Goal: Task Accomplishment & Management: Manage account settings

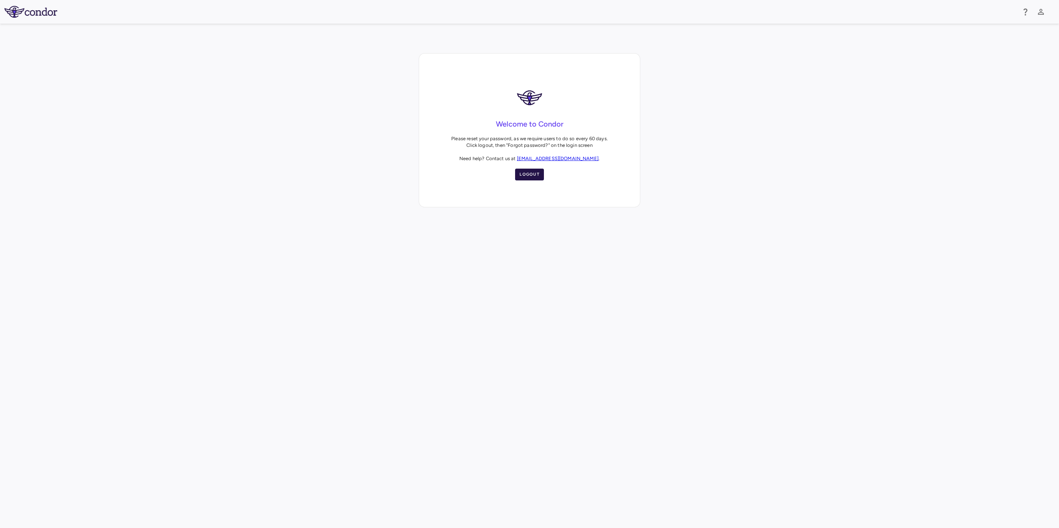
click at [527, 173] on button "Logout" at bounding box center [529, 175] width 29 height 12
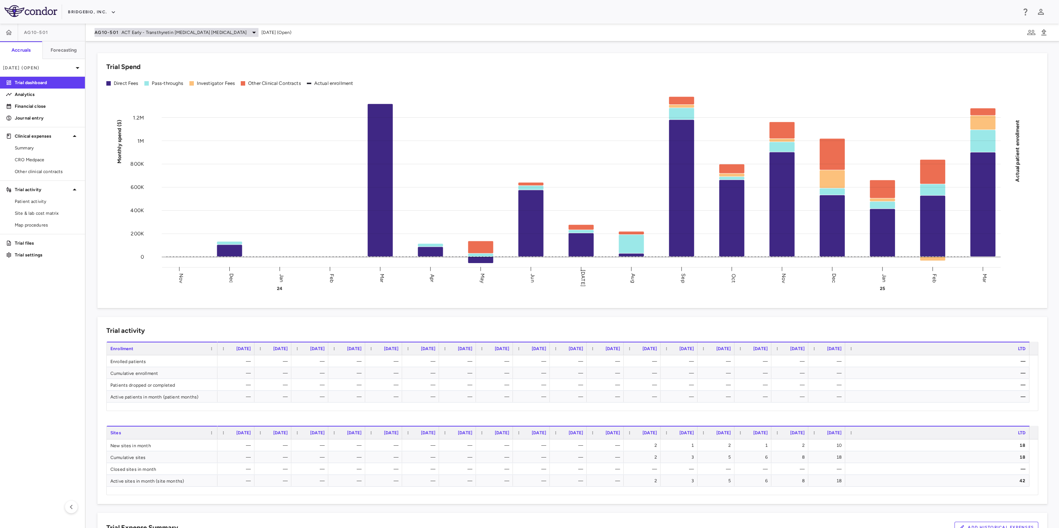
click at [214, 34] on span "ACT Early - Transthyretin [MEDICAL_DATA] [MEDICAL_DATA]" at bounding box center [183, 32] width 125 height 7
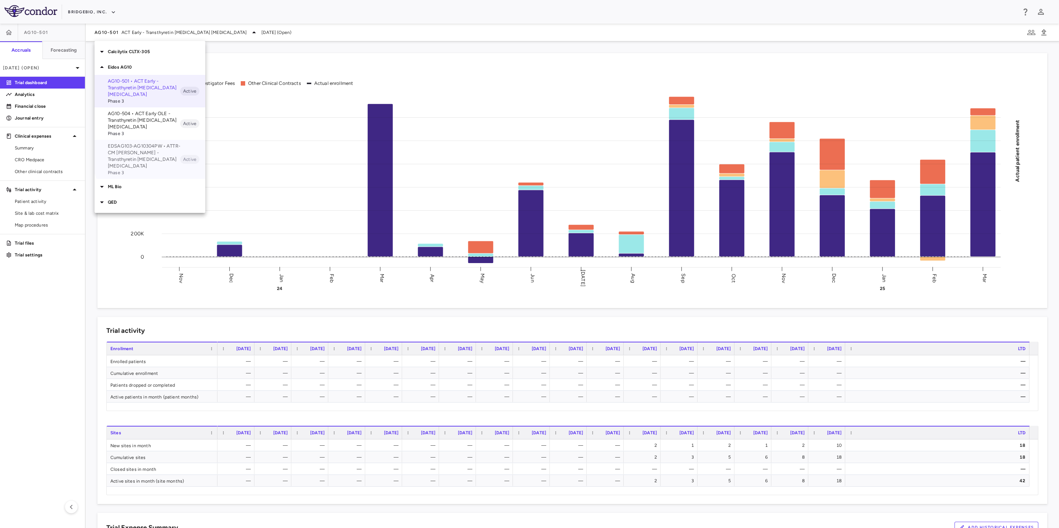
click at [159, 152] on p "EDSAG103-AG10304PW • ATTR-CM [PERSON_NAME] - Transthyretin [MEDICAL_DATA] [MEDI…" at bounding box center [144, 156] width 72 height 27
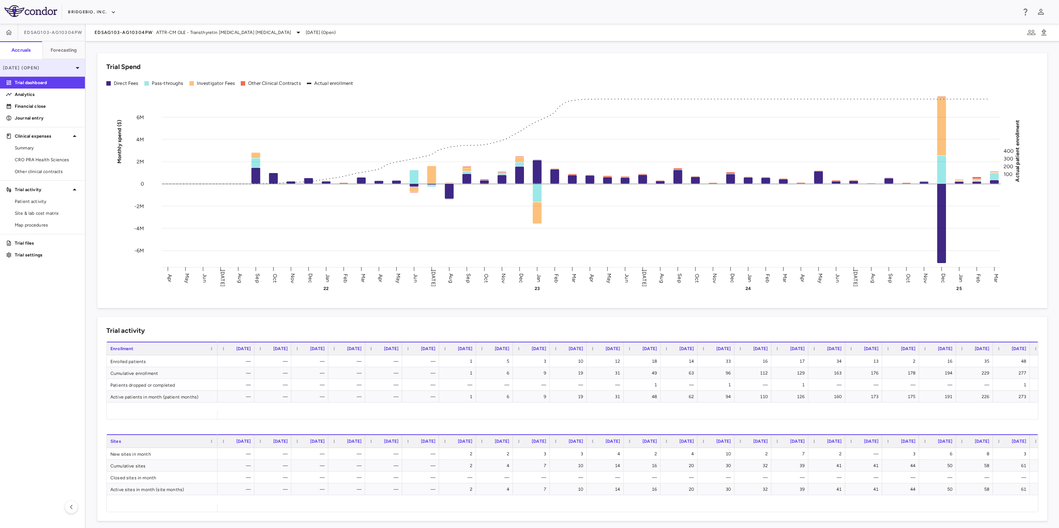
click at [79, 68] on icon at bounding box center [77, 68] width 9 height 9
click at [45, 103] on div "[DATE] Open" at bounding box center [42, 104] width 84 height 18
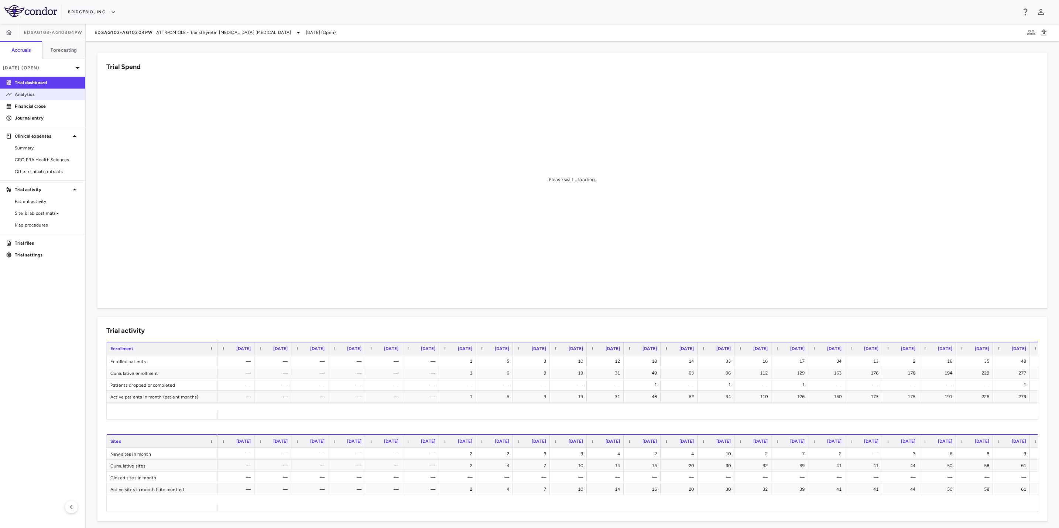
click at [50, 95] on p "Analytics" at bounding box center [47, 94] width 64 height 7
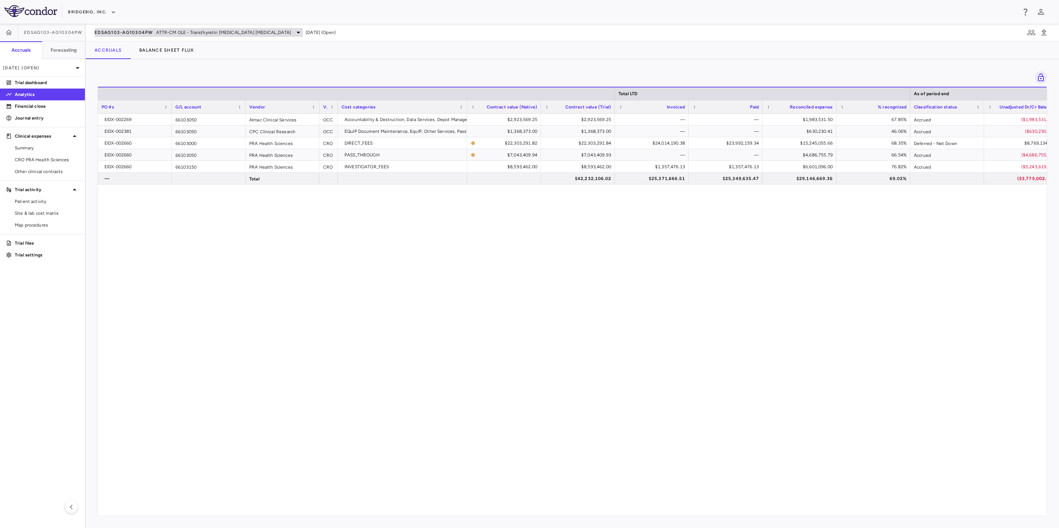
click at [177, 31] on span "ATTR-CM OLE - Transthyretin [MEDICAL_DATA] [MEDICAL_DATA]" at bounding box center [223, 32] width 135 height 7
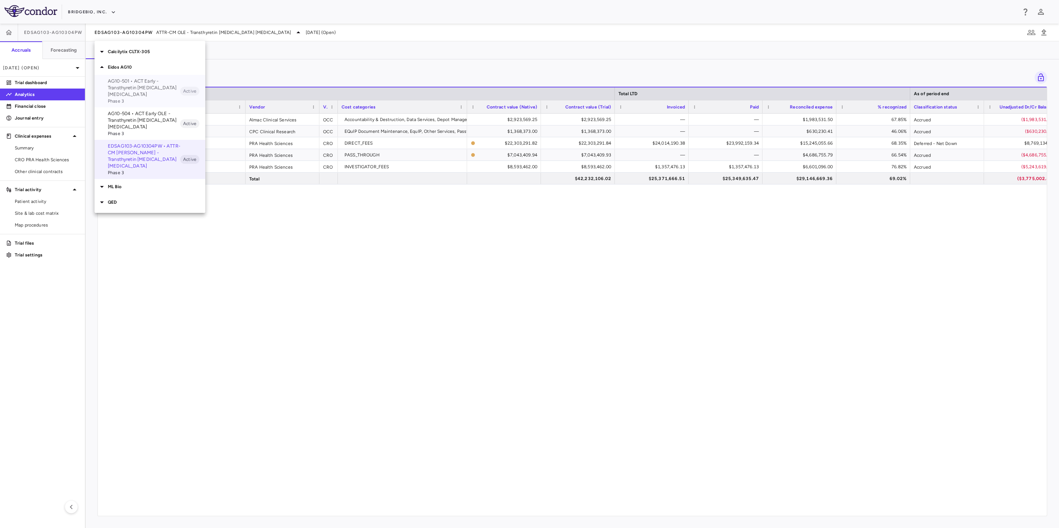
click at [150, 86] on p "AG10-501 • ACT Early - Transthyretin [MEDICAL_DATA] [MEDICAL_DATA]" at bounding box center [144, 88] width 72 height 20
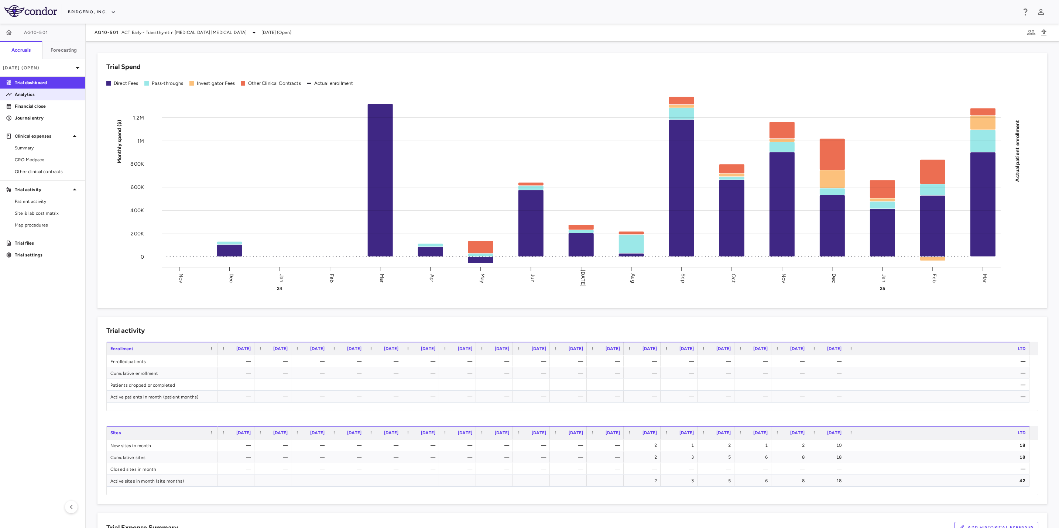
click at [32, 91] on p "Analytics" at bounding box center [47, 94] width 64 height 7
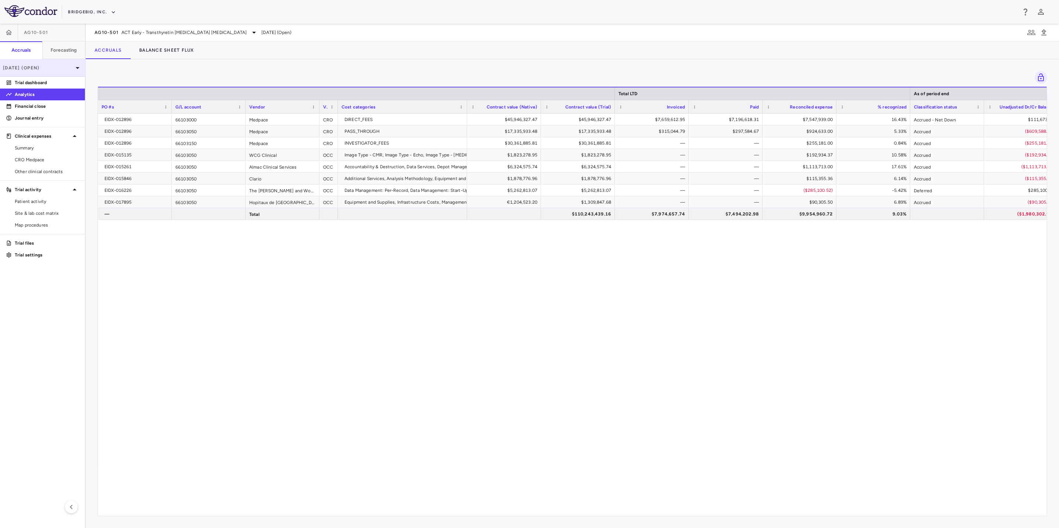
click at [51, 69] on p "[DATE] (Open)" at bounding box center [38, 68] width 70 height 7
click at [34, 102] on div "[DATE]" at bounding box center [19, 103] width 27 height 9
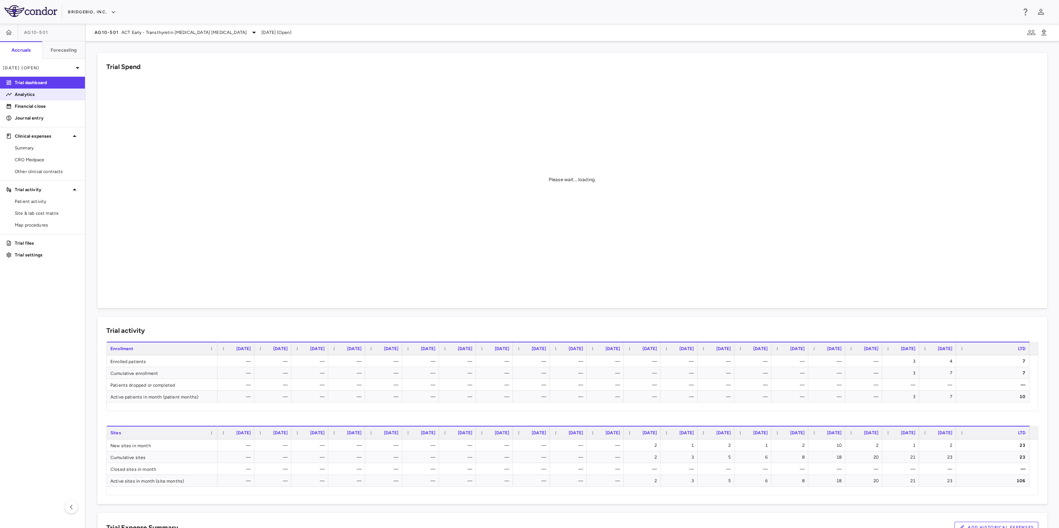
click at [51, 96] on p "Analytics" at bounding box center [47, 94] width 64 height 7
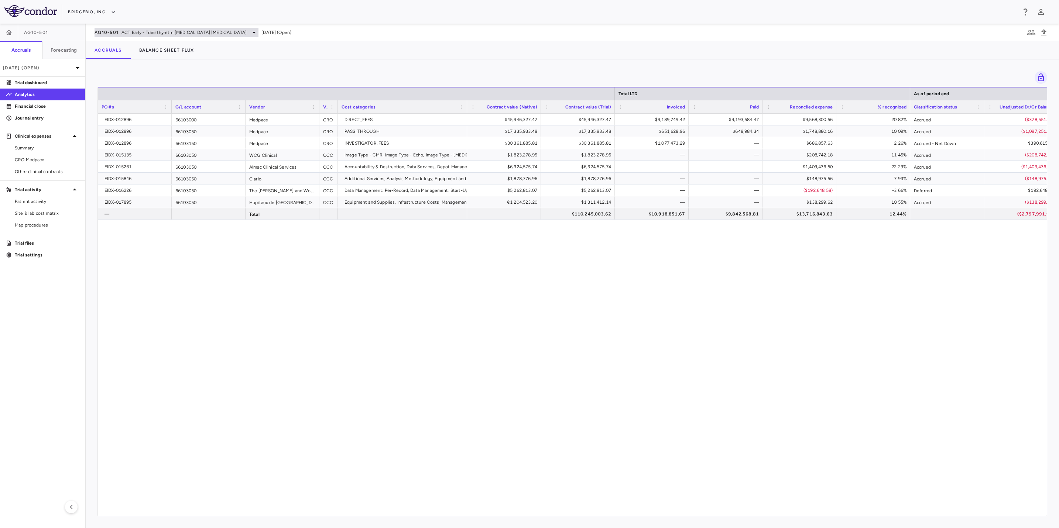
click at [206, 31] on span "ACT Early - Transthyretin [MEDICAL_DATA] [MEDICAL_DATA]" at bounding box center [183, 32] width 125 height 7
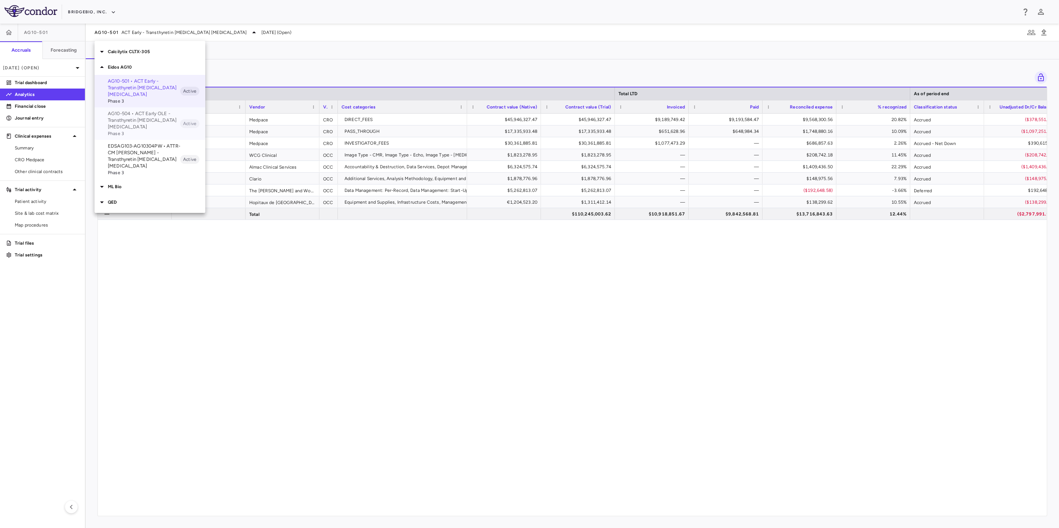
click at [146, 120] on p "AG10-504 • ACT Early OLE - Transthyretin [MEDICAL_DATA] [MEDICAL_DATA]" at bounding box center [144, 120] width 72 height 20
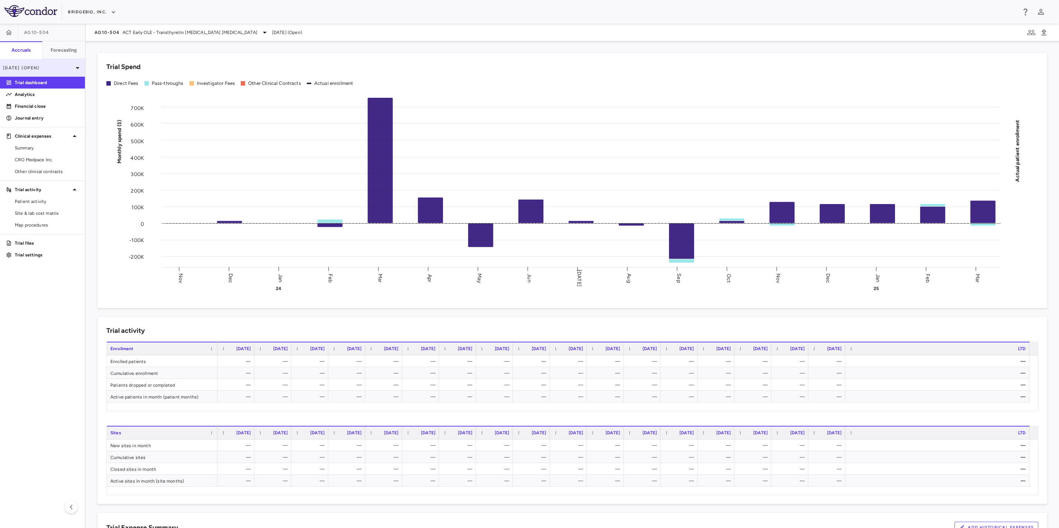
click at [65, 72] on div "[DATE] (Open)" at bounding box center [42, 68] width 85 height 18
click at [27, 100] on div "[DATE]" at bounding box center [19, 103] width 27 height 9
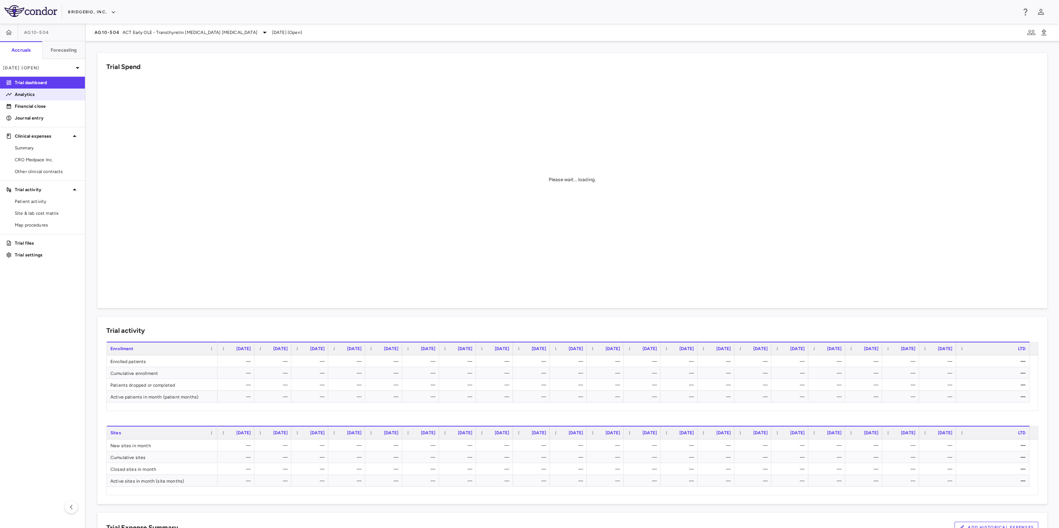
click at [49, 95] on p "Analytics" at bounding box center [47, 94] width 64 height 7
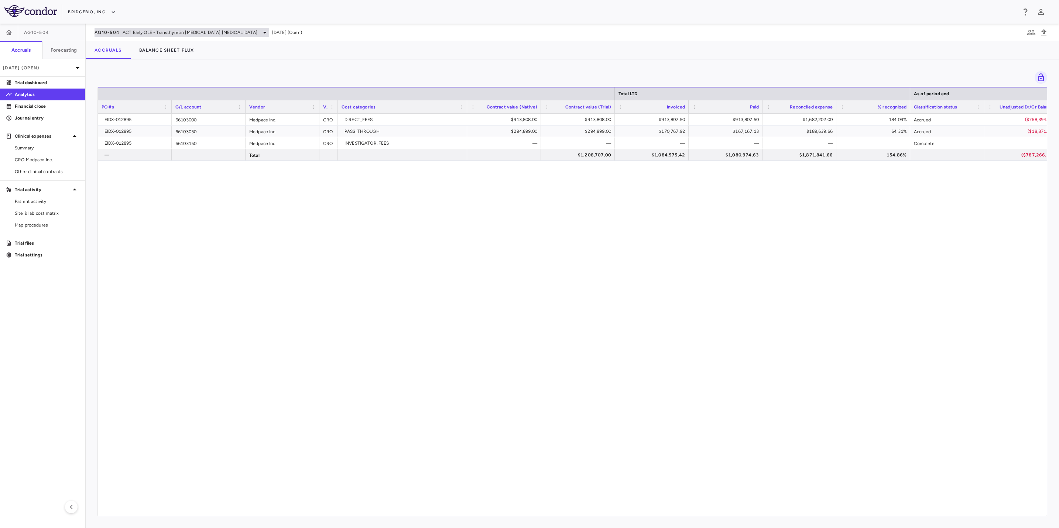
click at [188, 29] on span "ACT Early OLE - Transthyretin [MEDICAL_DATA] [MEDICAL_DATA]" at bounding box center [190, 32] width 135 height 7
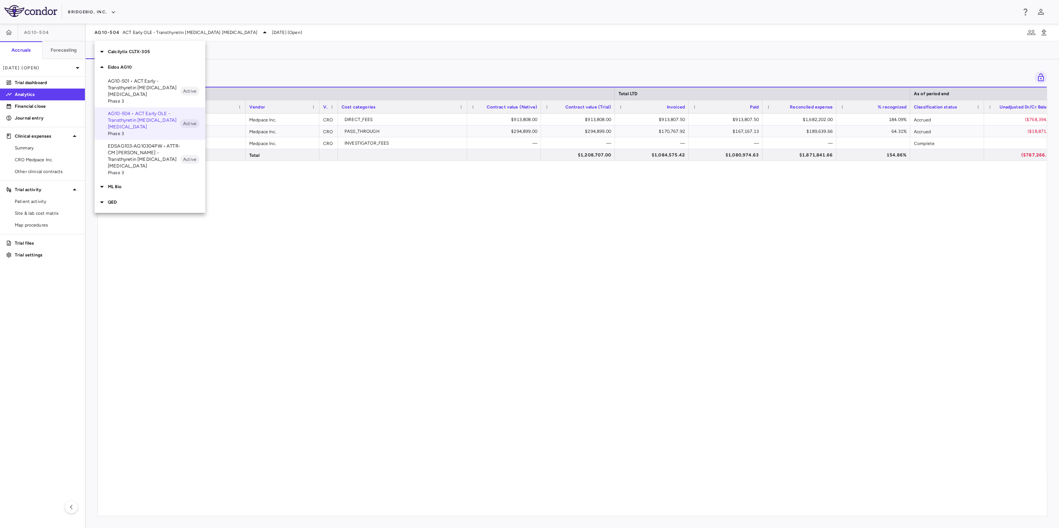
click at [143, 64] on p "Eidos AG10" at bounding box center [156, 67] width 97 height 7
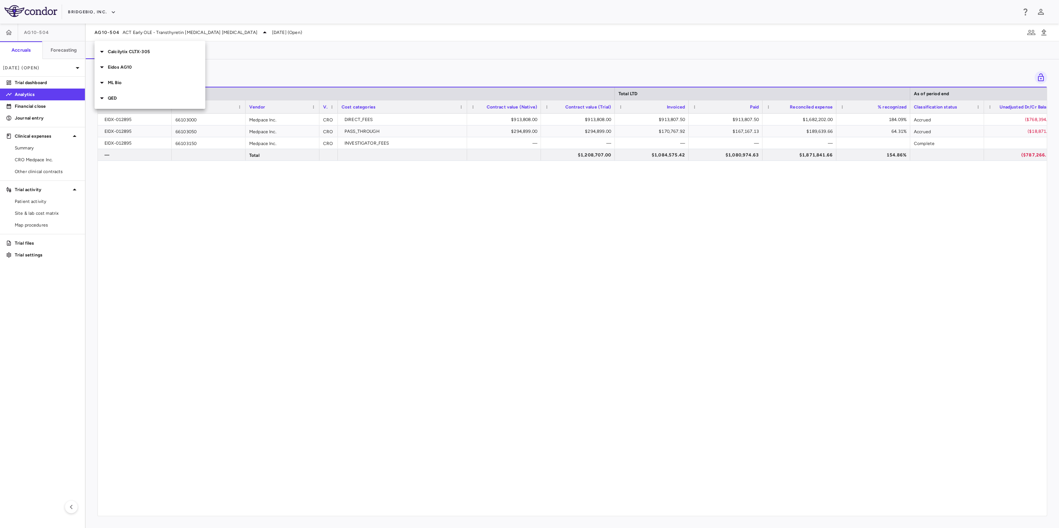
click at [143, 54] on p "Calcilytix CLTX-305" at bounding box center [156, 51] width 97 height 7
click at [154, 69] on p "CLTX-305-302 • Registrational & LTE - ADH1" at bounding box center [144, 68] width 72 height 13
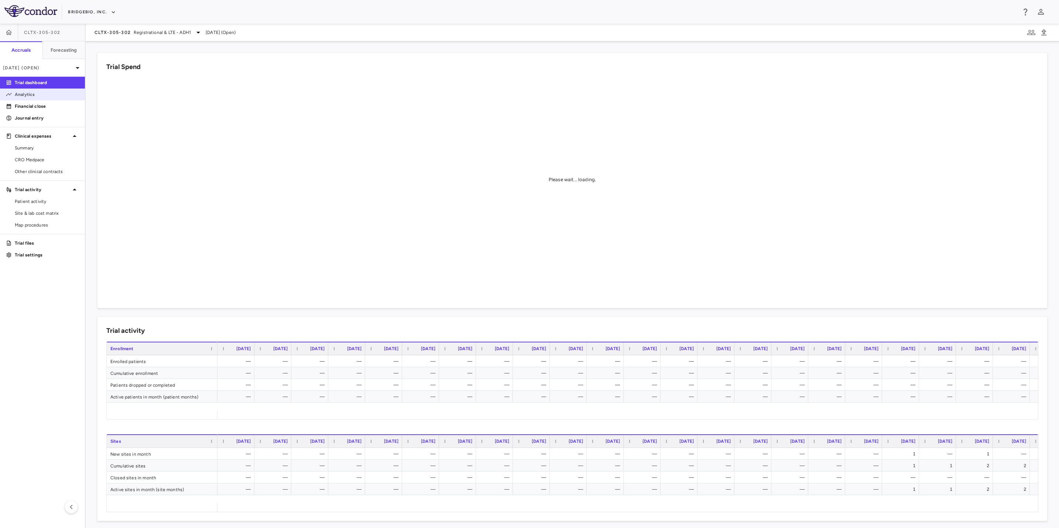
click at [41, 93] on p "Analytics" at bounding box center [47, 94] width 64 height 7
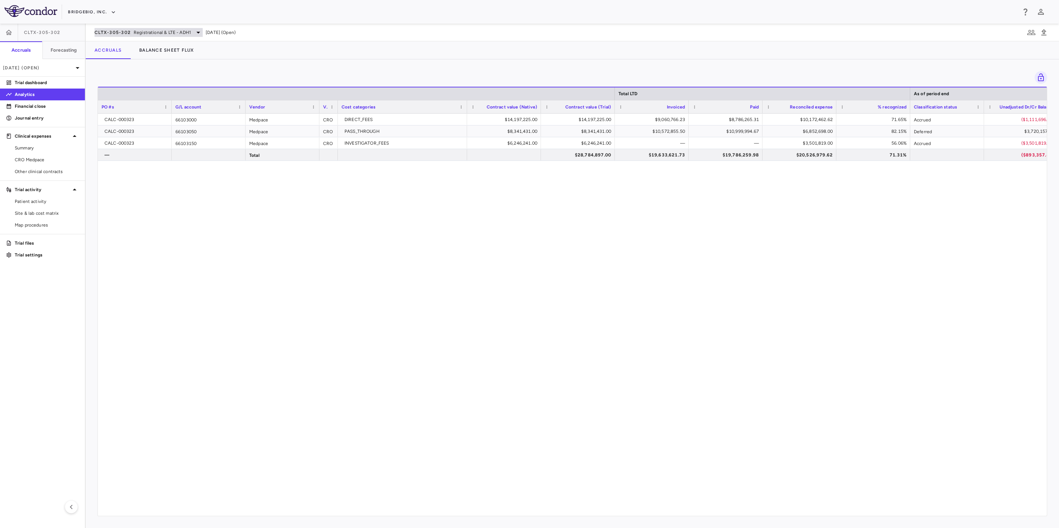
click at [194, 32] on icon at bounding box center [198, 32] width 9 height 9
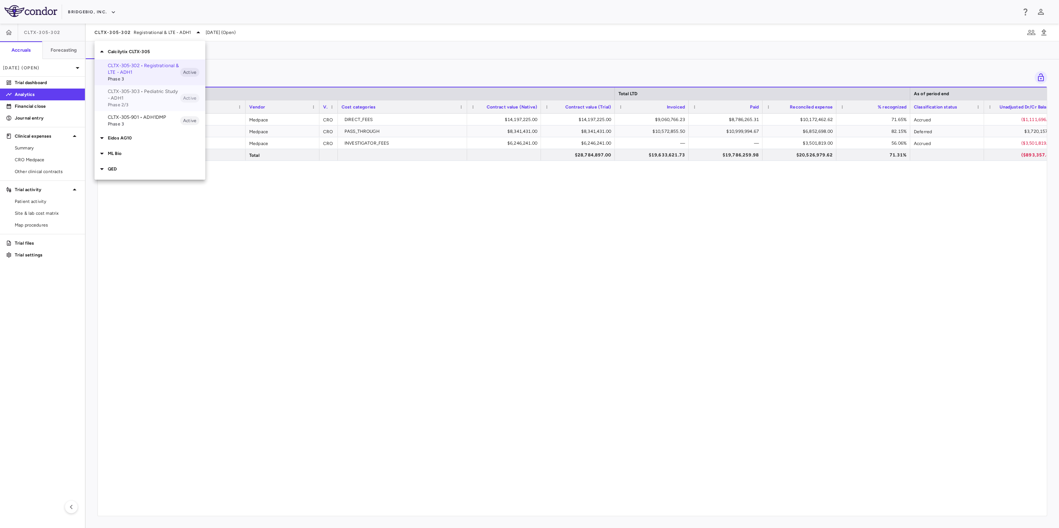
click at [174, 96] on p "CLTX-305-303 • Pediatric Study - ADH1" at bounding box center [144, 94] width 72 height 13
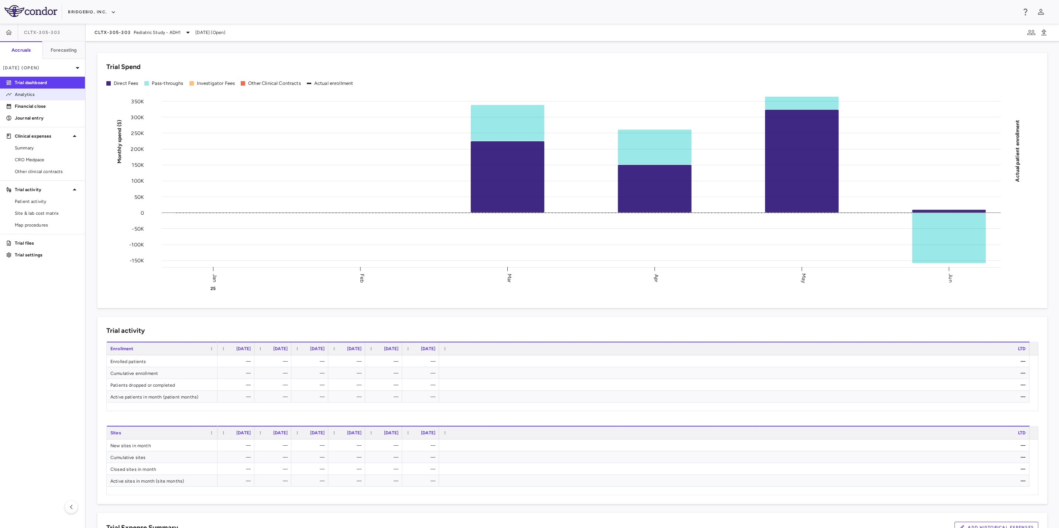
click at [36, 96] on p "Analytics" at bounding box center [47, 94] width 64 height 7
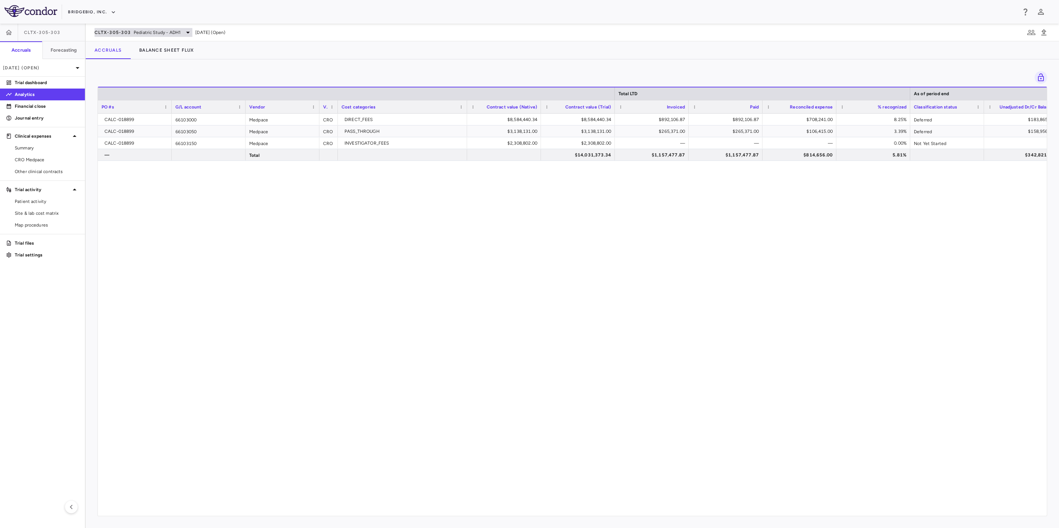
click at [179, 31] on span "Pediatric Study - ADH1" at bounding box center [157, 32] width 47 height 7
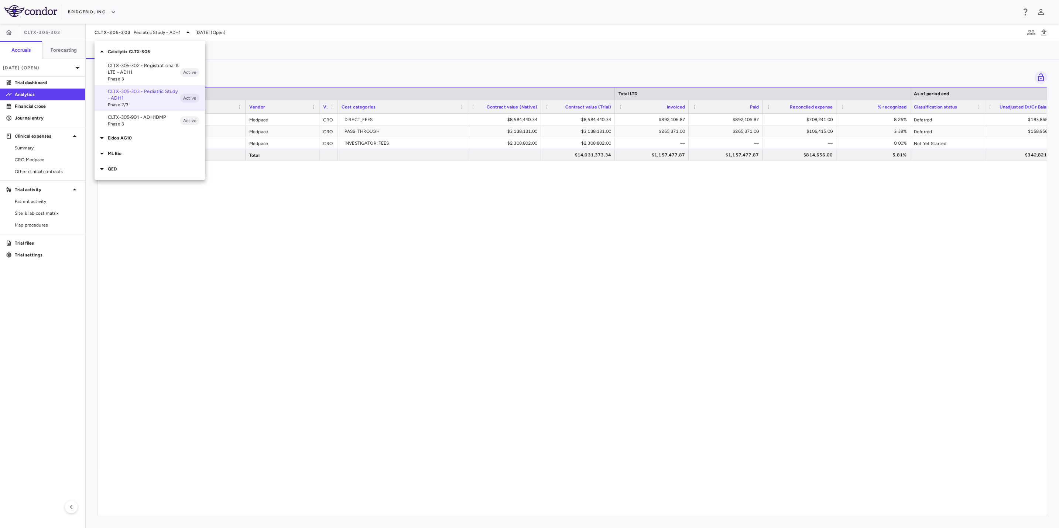
click at [158, 70] on p "CLTX-305-302 • Registrational & LTE - ADH1" at bounding box center [144, 68] width 72 height 13
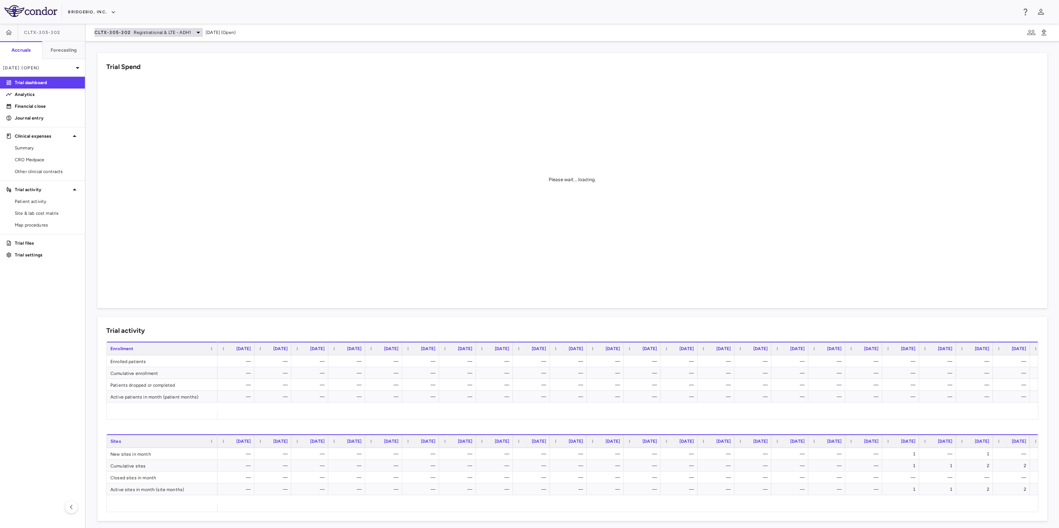
click at [152, 30] on span "Registrational & LTE - ADH1" at bounding box center [162, 32] width 57 height 7
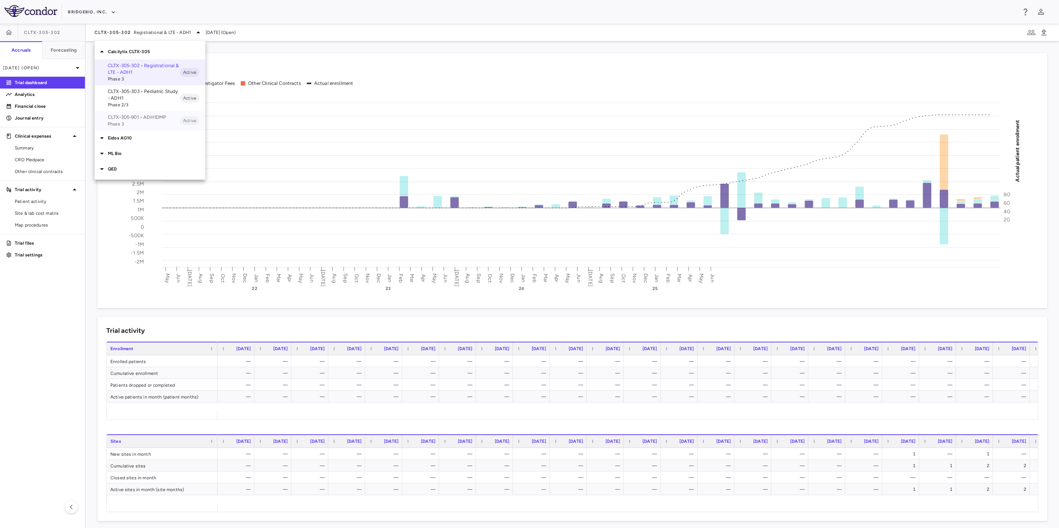
click at [155, 122] on span "Phase 3" at bounding box center [144, 124] width 72 height 7
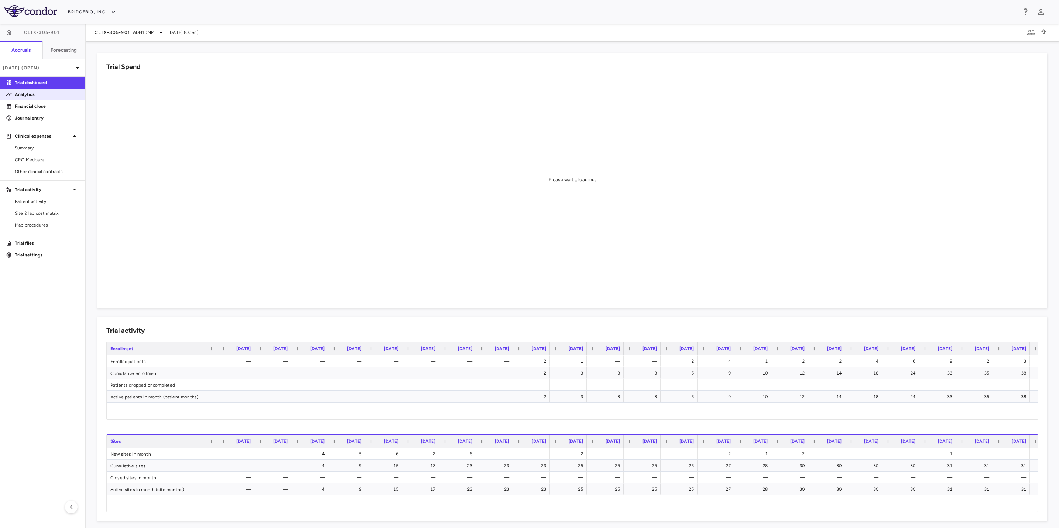
click at [38, 98] on link "Analytics" at bounding box center [42, 94] width 85 height 11
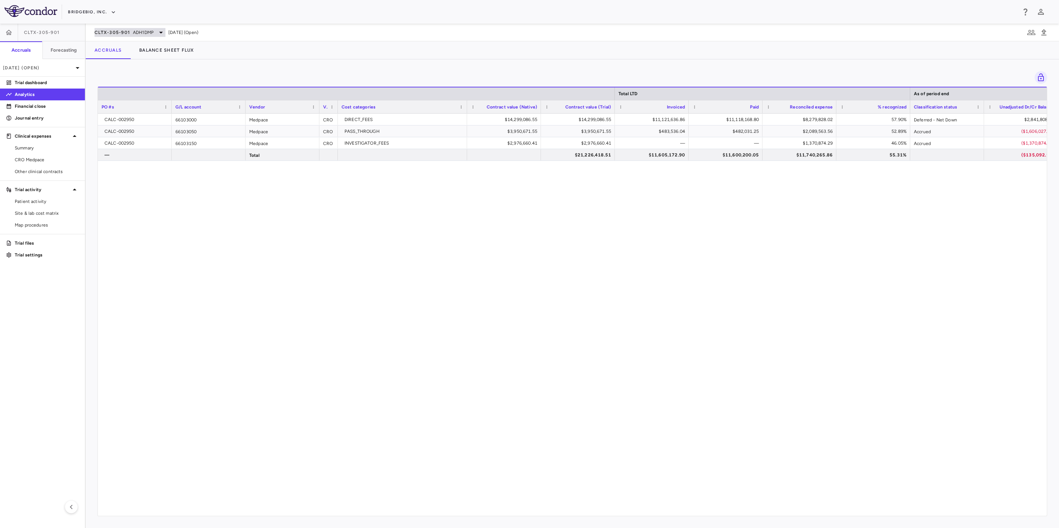
click at [160, 34] on icon at bounding box center [161, 32] width 9 height 9
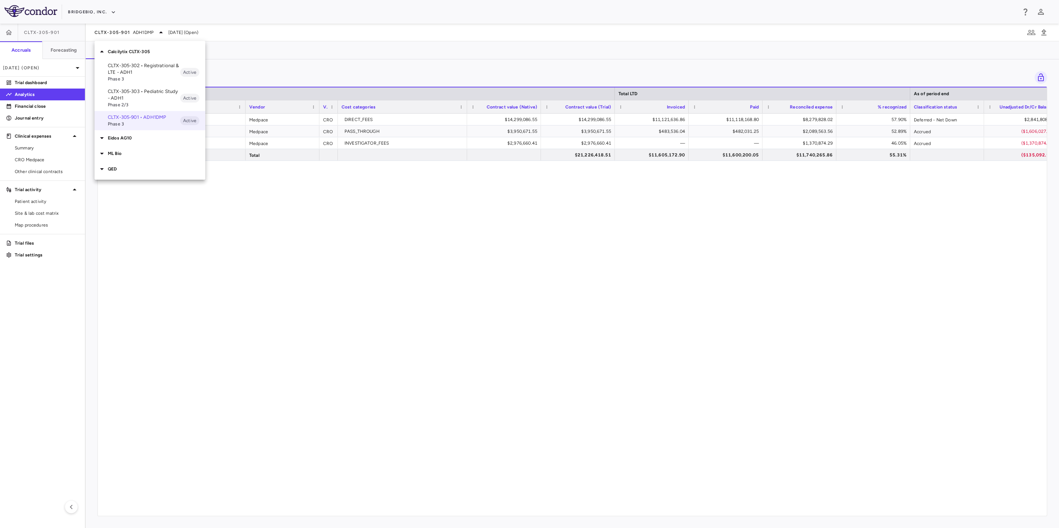
click at [137, 49] on p "Calcilytix CLTX-305" at bounding box center [156, 51] width 97 height 7
click at [134, 99] on p "QED" at bounding box center [156, 98] width 97 height 7
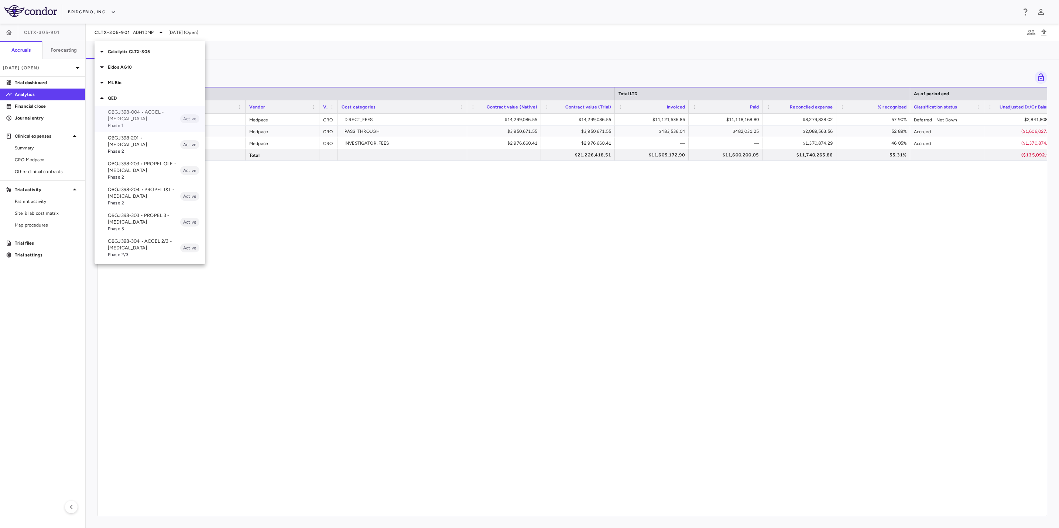
click at [147, 123] on span "Phase 1" at bounding box center [144, 125] width 72 height 7
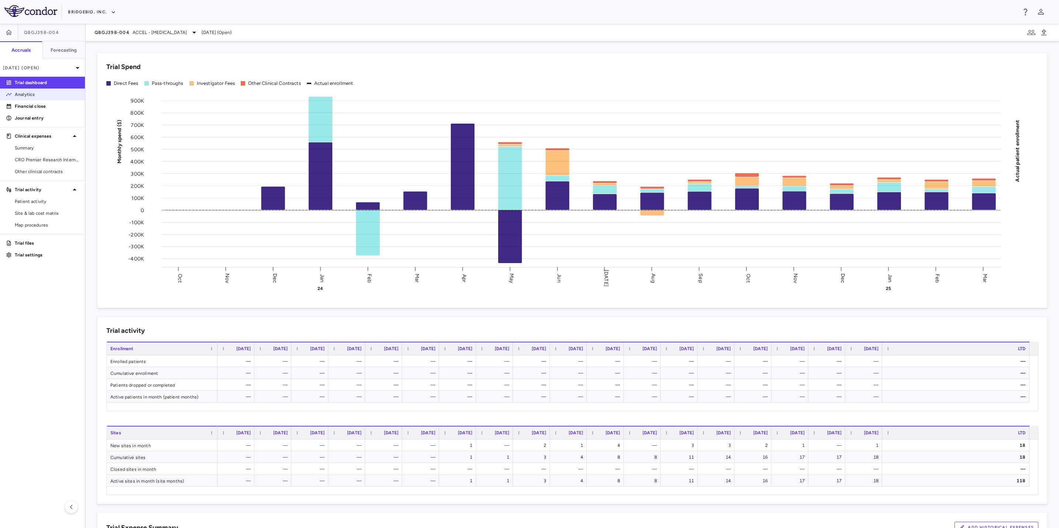
click at [35, 99] on link "Analytics" at bounding box center [42, 94] width 85 height 11
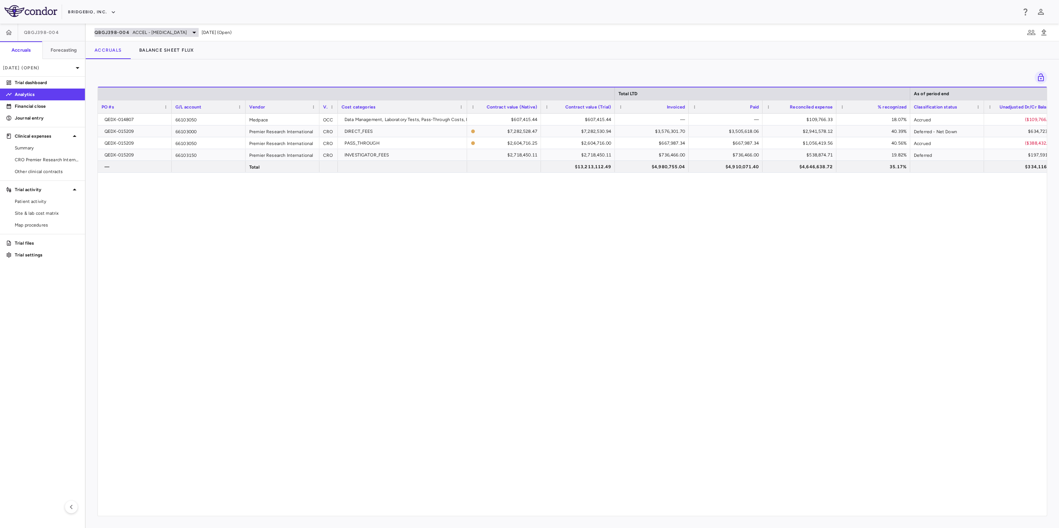
click at [187, 31] on span "ACCEL - [MEDICAL_DATA]" at bounding box center [160, 32] width 54 height 7
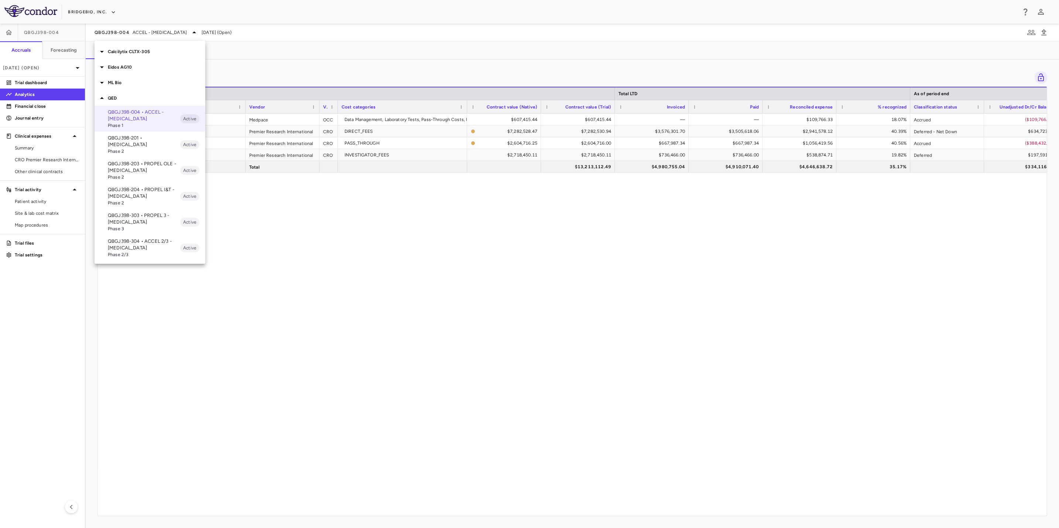
click at [148, 161] on p "QBGJ398-203 • PROPEL OLE - [MEDICAL_DATA]" at bounding box center [144, 167] width 72 height 13
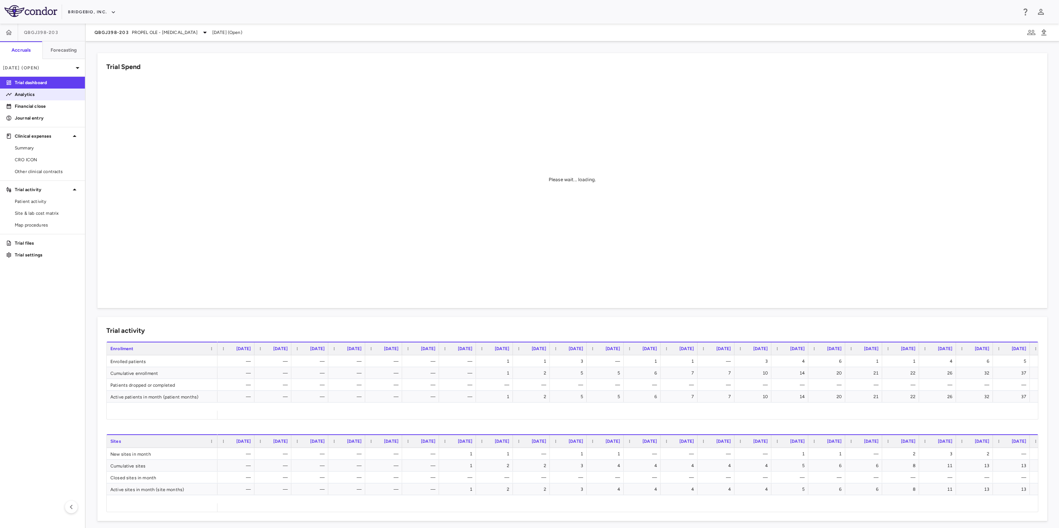
click at [44, 95] on p "Analytics" at bounding box center [47, 94] width 64 height 7
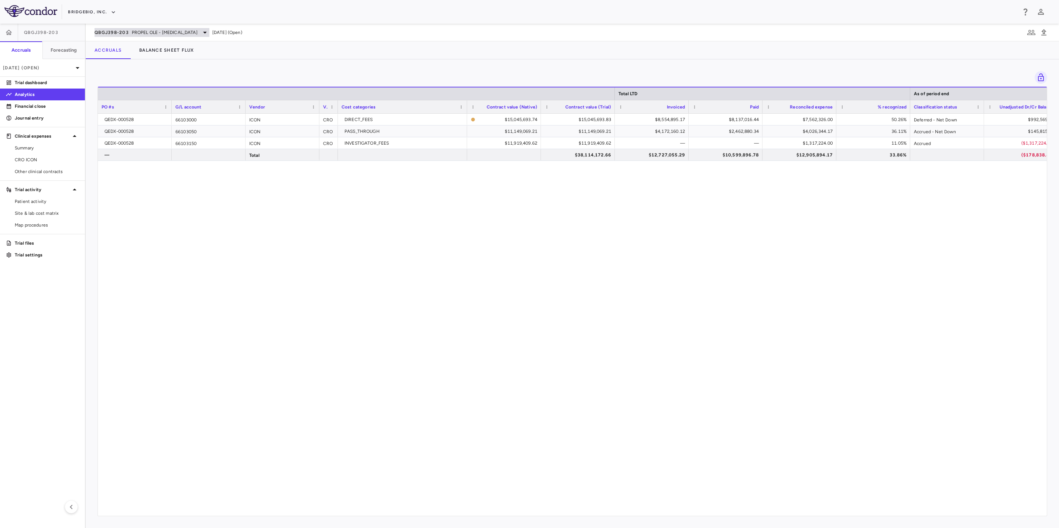
click at [195, 35] on div "QBGJ398-203 PROPEL OLE - [MEDICAL_DATA]" at bounding box center [152, 32] width 115 height 9
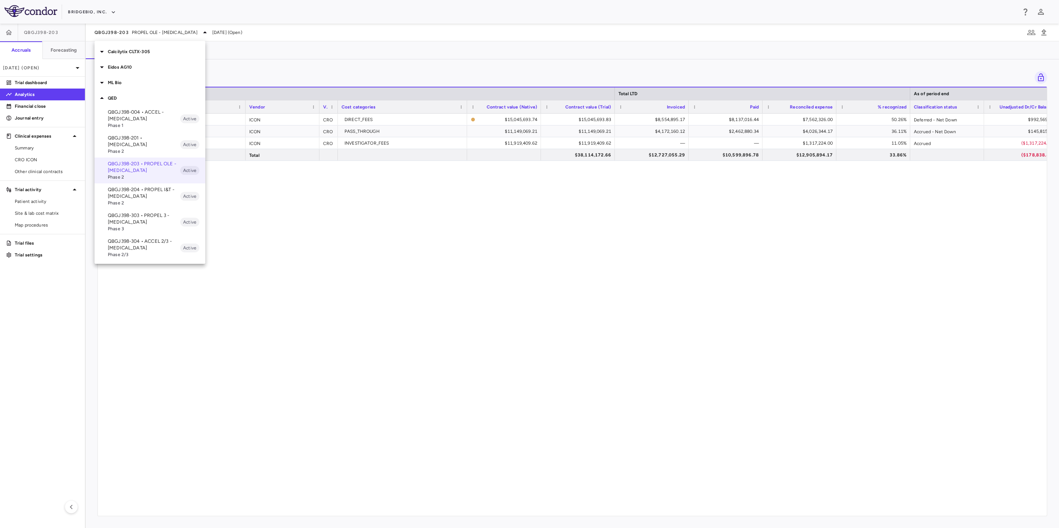
click at [154, 192] on p "QBGJ398-204 • PROPEL I&T - [MEDICAL_DATA]" at bounding box center [144, 192] width 72 height 13
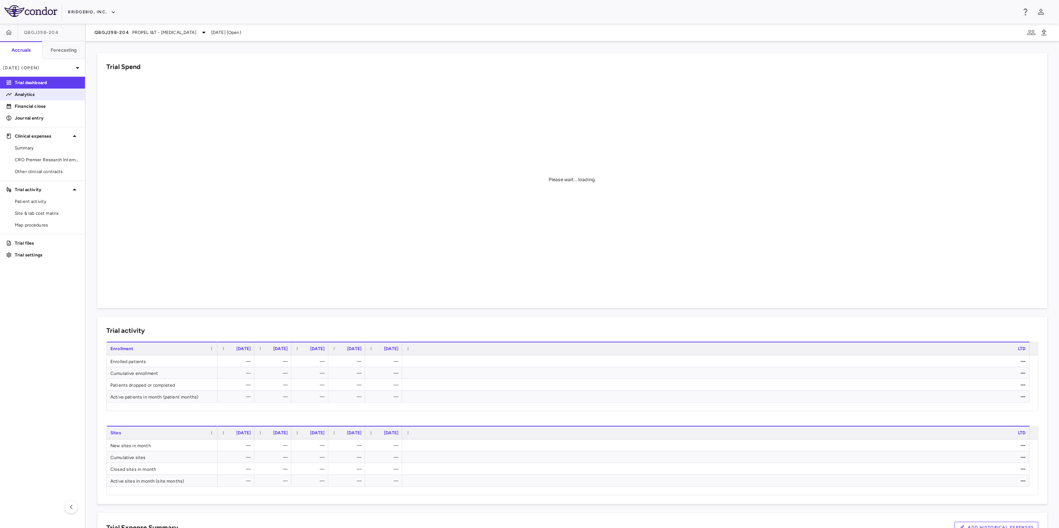
click at [29, 93] on p "Analytics" at bounding box center [47, 94] width 64 height 7
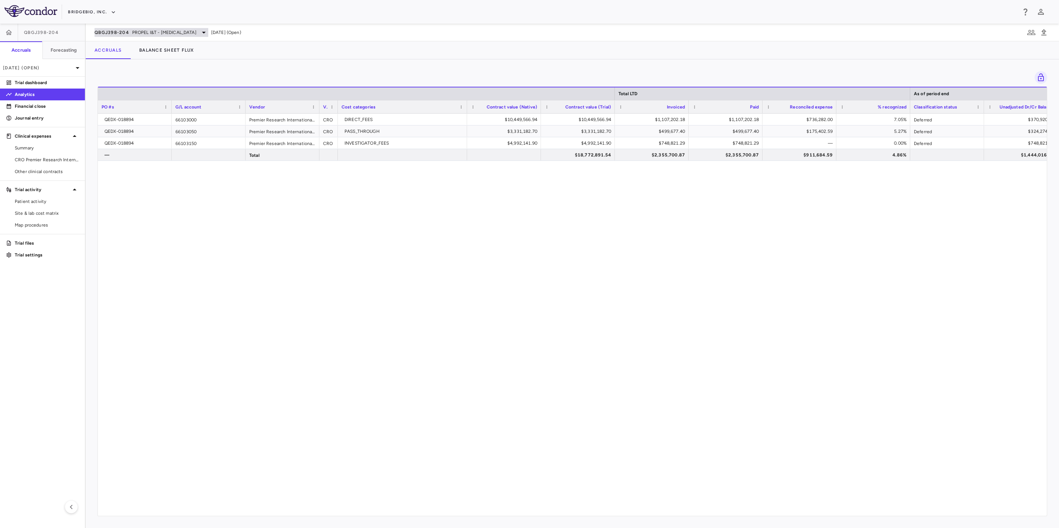
click at [199, 30] on icon at bounding box center [203, 32] width 9 height 9
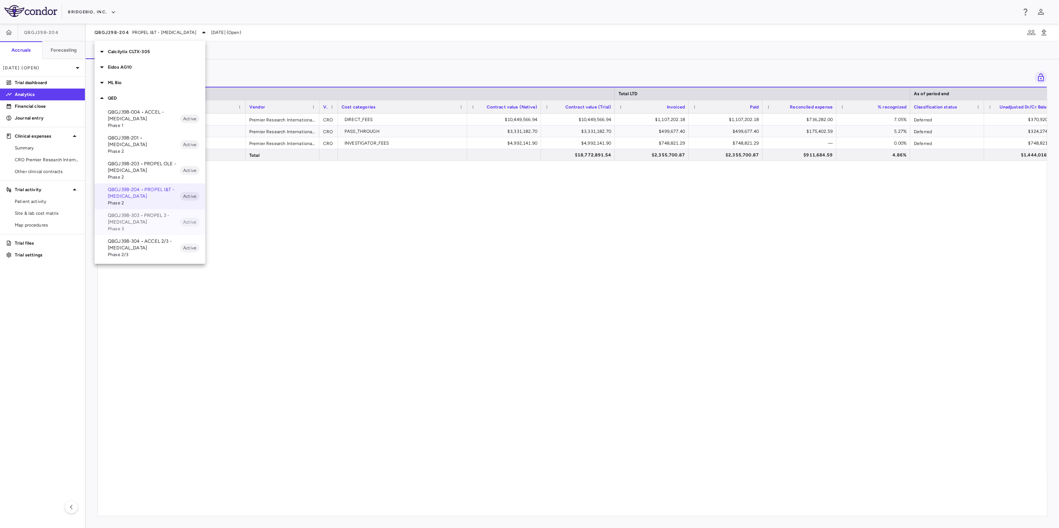
click at [155, 212] on p "QBGJ398-303 • PROPEL 3 - [MEDICAL_DATA]" at bounding box center [144, 218] width 72 height 13
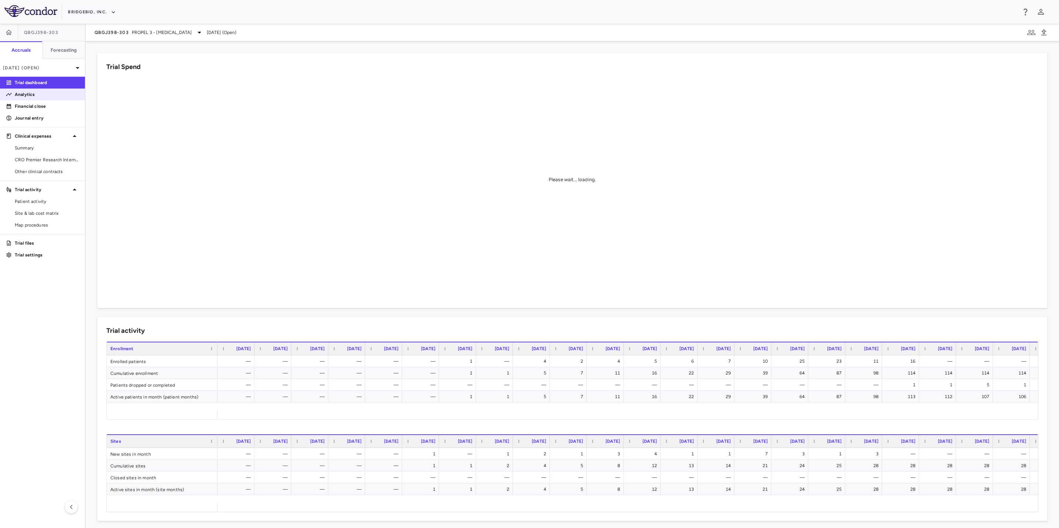
click at [38, 95] on p "Analytics" at bounding box center [47, 94] width 64 height 7
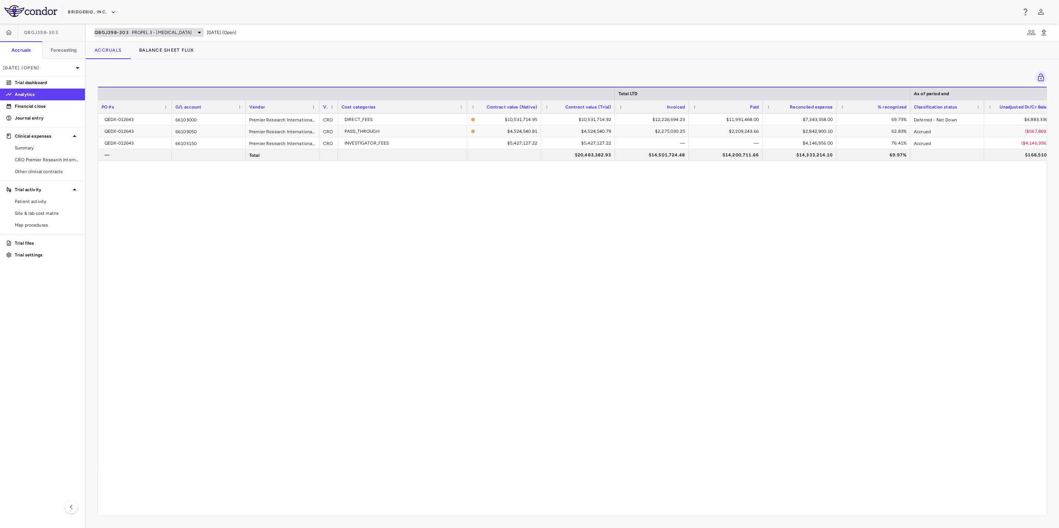
click at [172, 34] on span "PROPEL 3 - [MEDICAL_DATA]" at bounding box center [162, 32] width 60 height 7
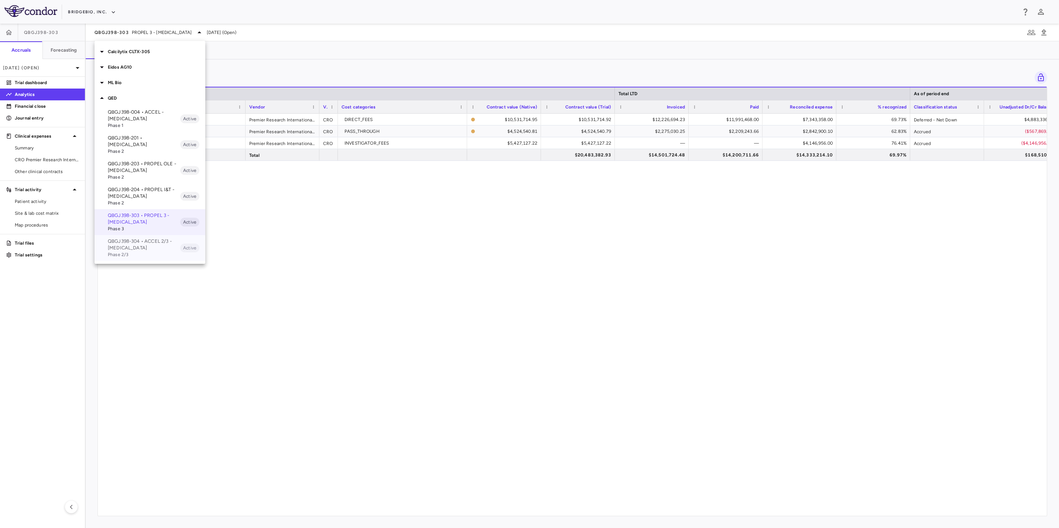
click at [145, 238] on p "QBGJ398-304 • ACCEL 2/3 - [MEDICAL_DATA]" at bounding box center [144, 244] width 72 height 13
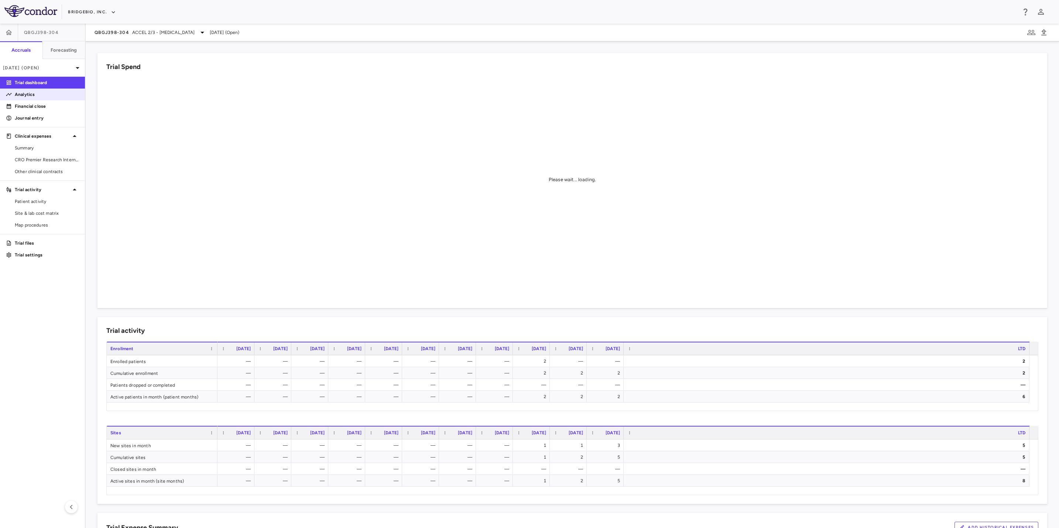
click at [42, 95] on p "Analytics" at bounding box center [47, 94] width 64 height 7
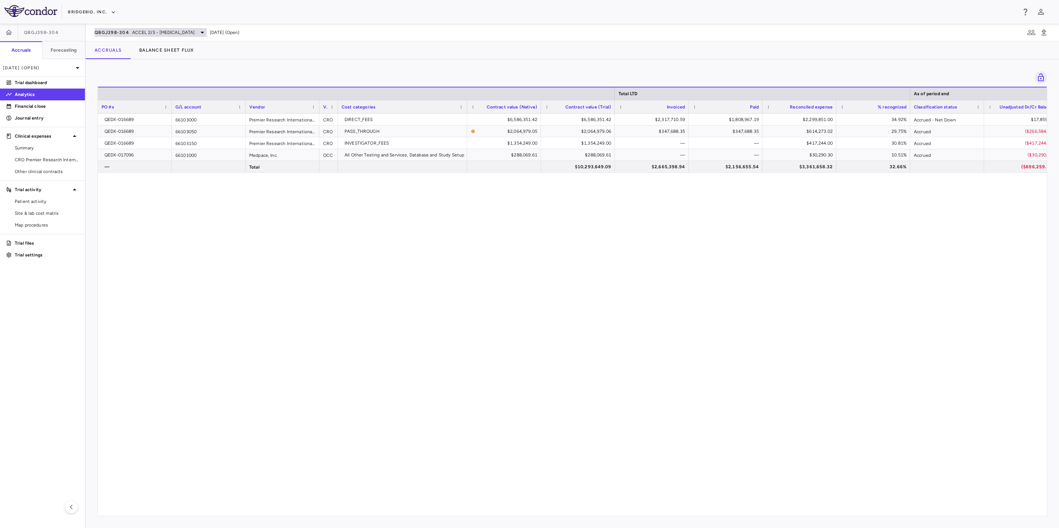
click at [183, 31] on span "ACCEL 2/3 - [MEDICAL_DATA]" at bounding box center [163, 32] width 63 height 7
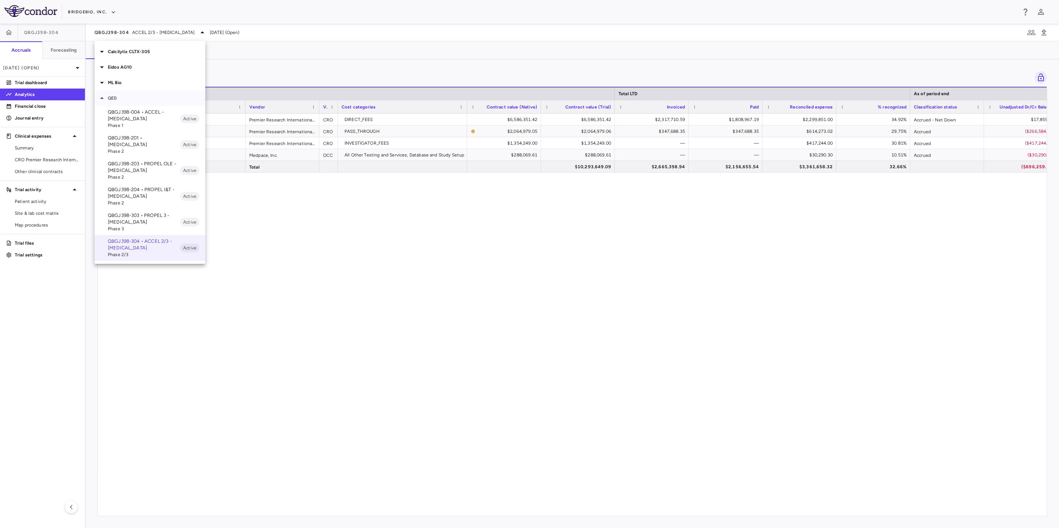
click at [116, 95] on p "QED" at bounding box center [156, 98] width 97 height 7
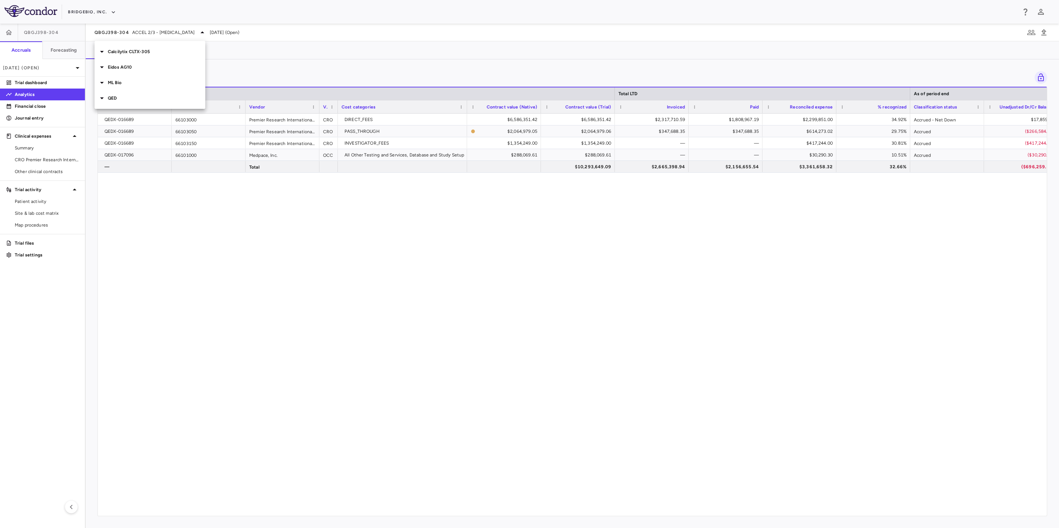
click at [125, 85] on p "ML Bio" at bounding box center [156, 82] width 97 height 7
click at [134, 101] on p "MLB-01-005 • LGMD2i - Limb Girdle [MEDICAL_DATA]" at bounding box center [144, 99] width 72 height 13
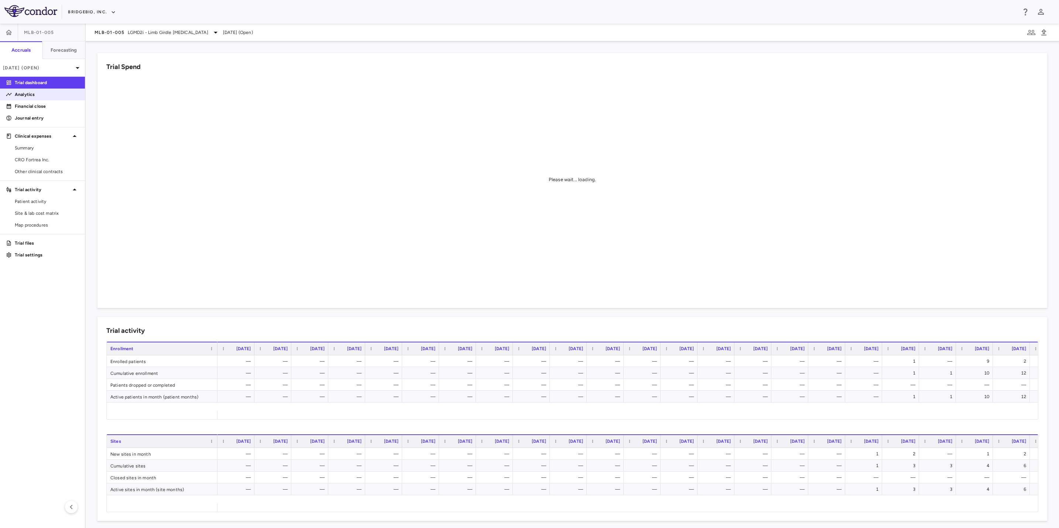
click at [45, 94] on p "Analytics" at bounding box center [47, 94] width 64 height 7
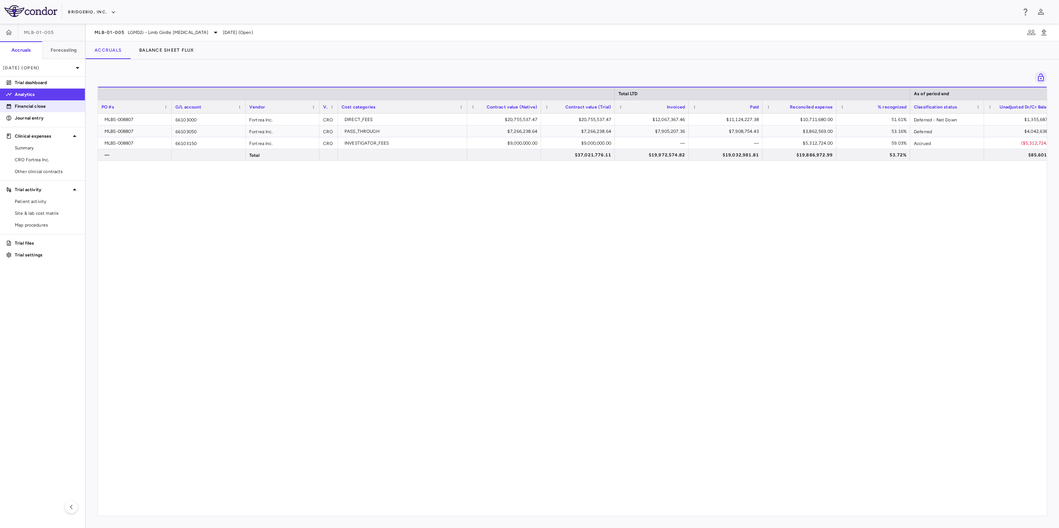
click at [43, 106] on p "Financial close" at bounding box center [47, 106] width 64 height 7
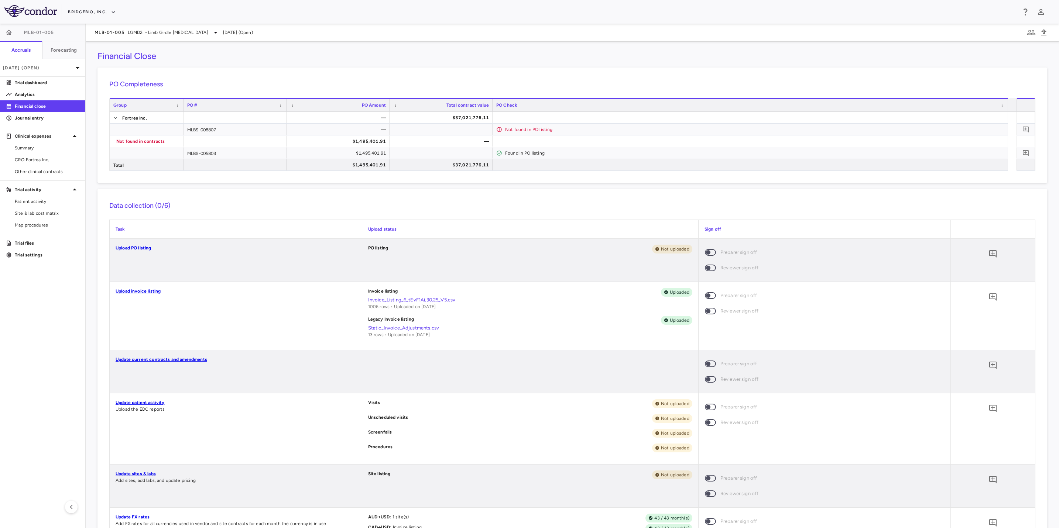
scroll to position [3, 0]
click at [152, 290] on link "Upload invoice listing" at bounding box center [138, 291] width 45 height 5
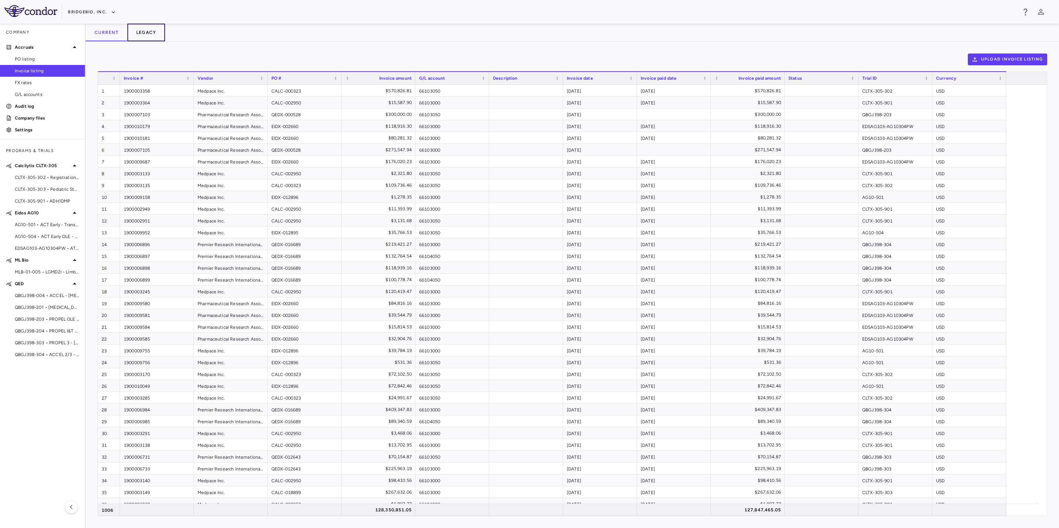
click at [137, 32] on button "Legacy" at bounding box center [146, 33] width 38 height 18
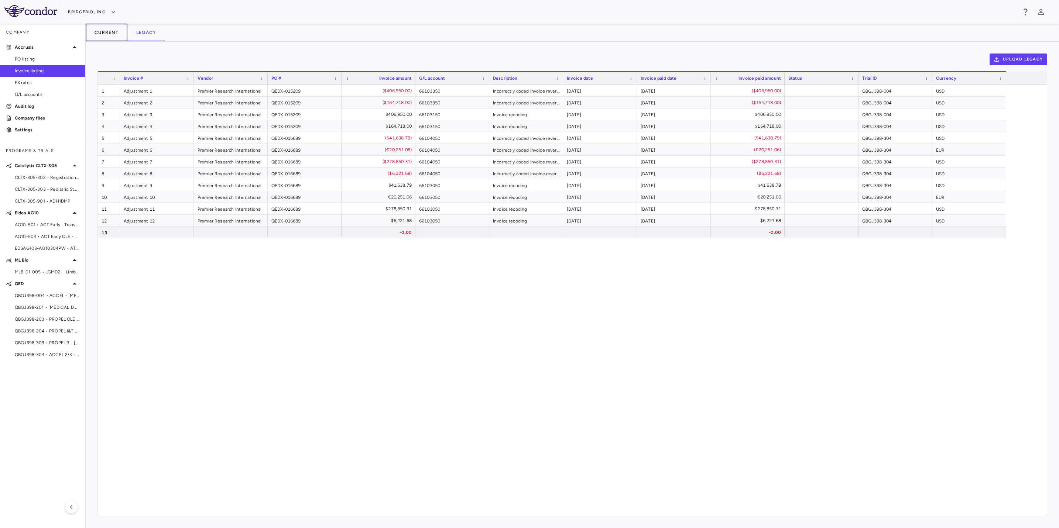
click at [112, 31] on button "Current" at bounding box center [107, 33] width 42 height 18
